Goal: Navigation & Orientation: Go to known website

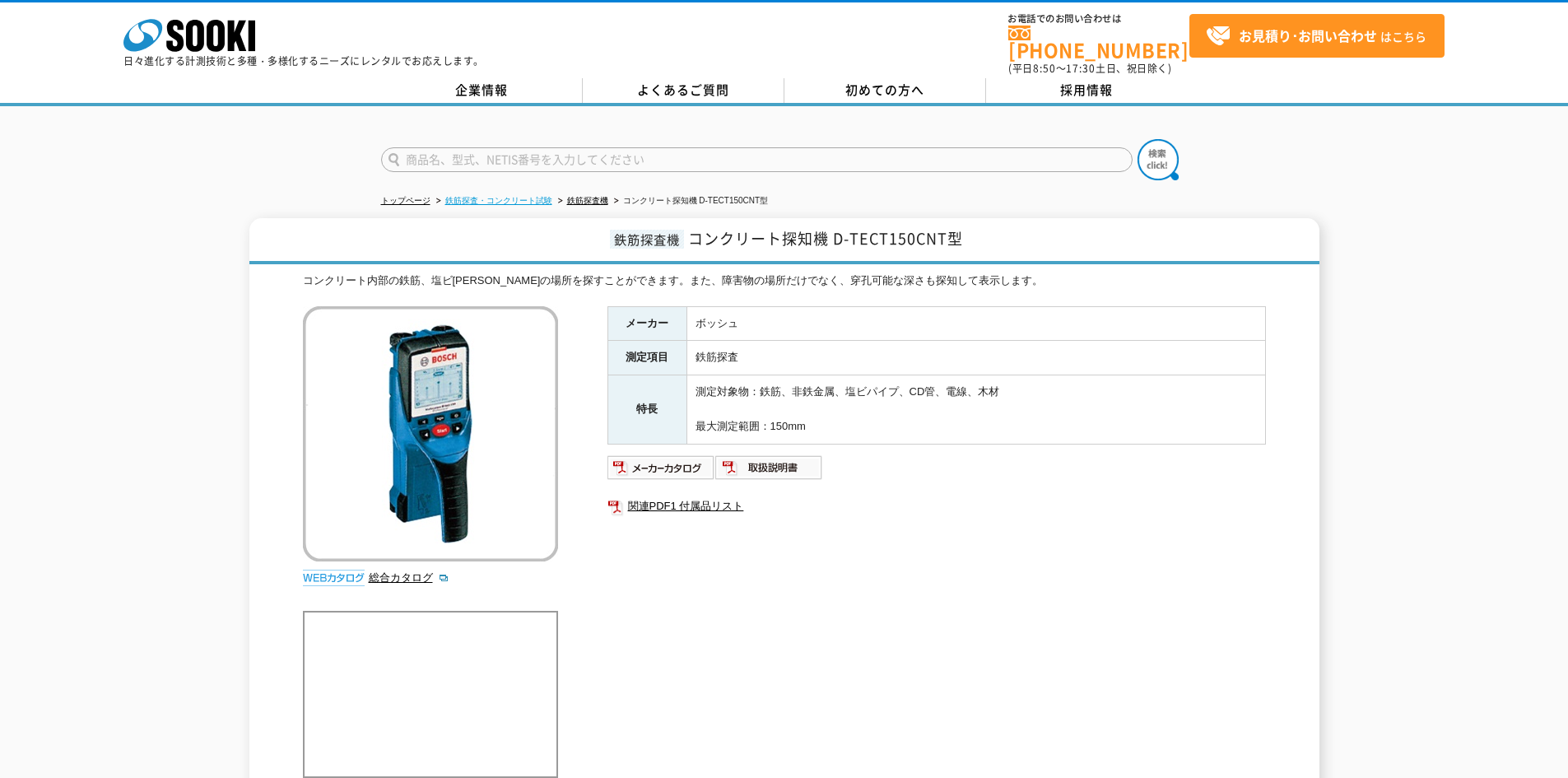
click at [493, 196] on link "鉄筋探査・コンクリート試験" at bounding box center [499, 201] width 107 height 9
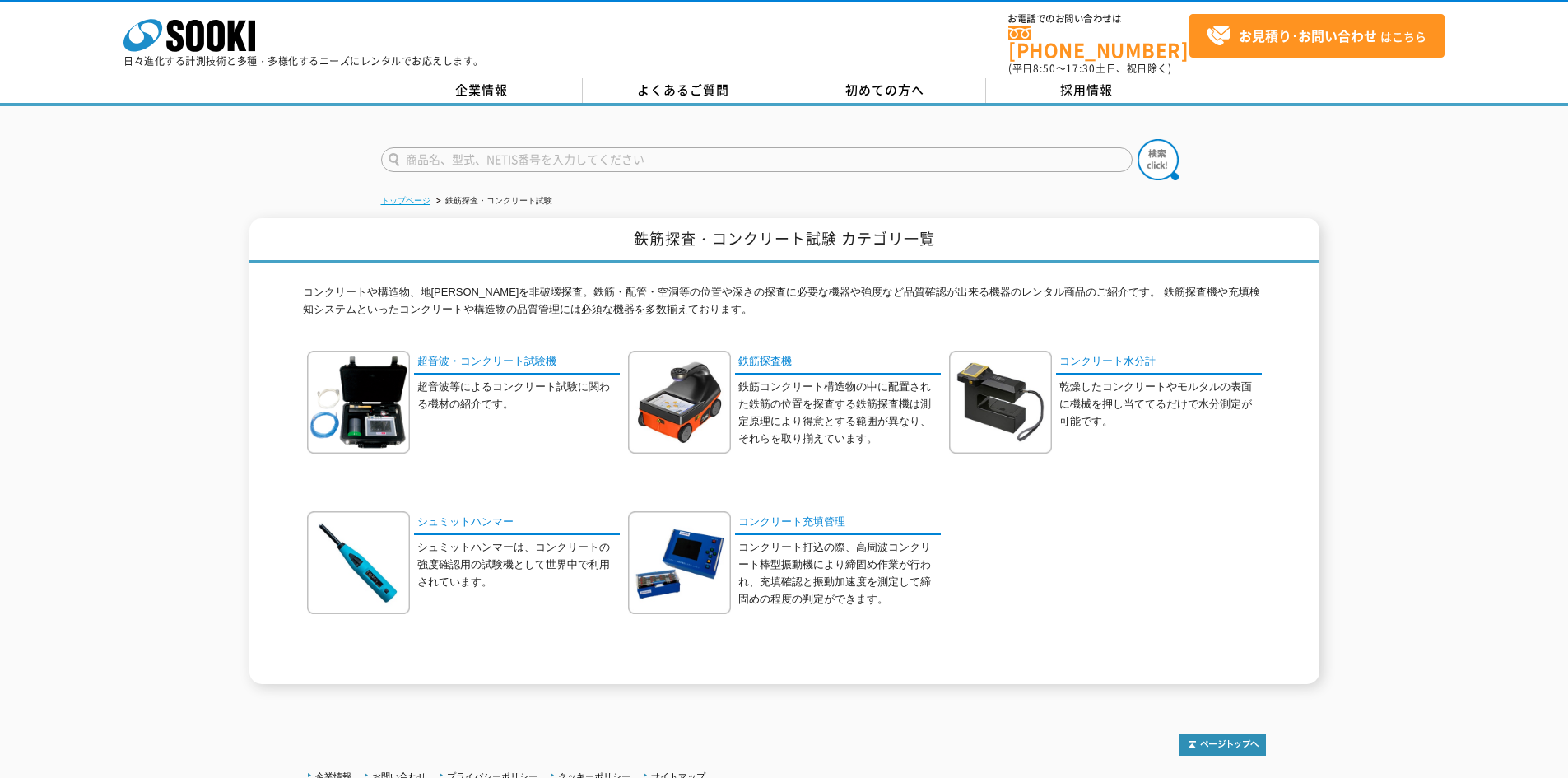
click at [414, 196] on link "トップページ" at bounding box center [405, 201] width 49 height 9
